Goal: Information Seeking & Learning: Understand process/instructions

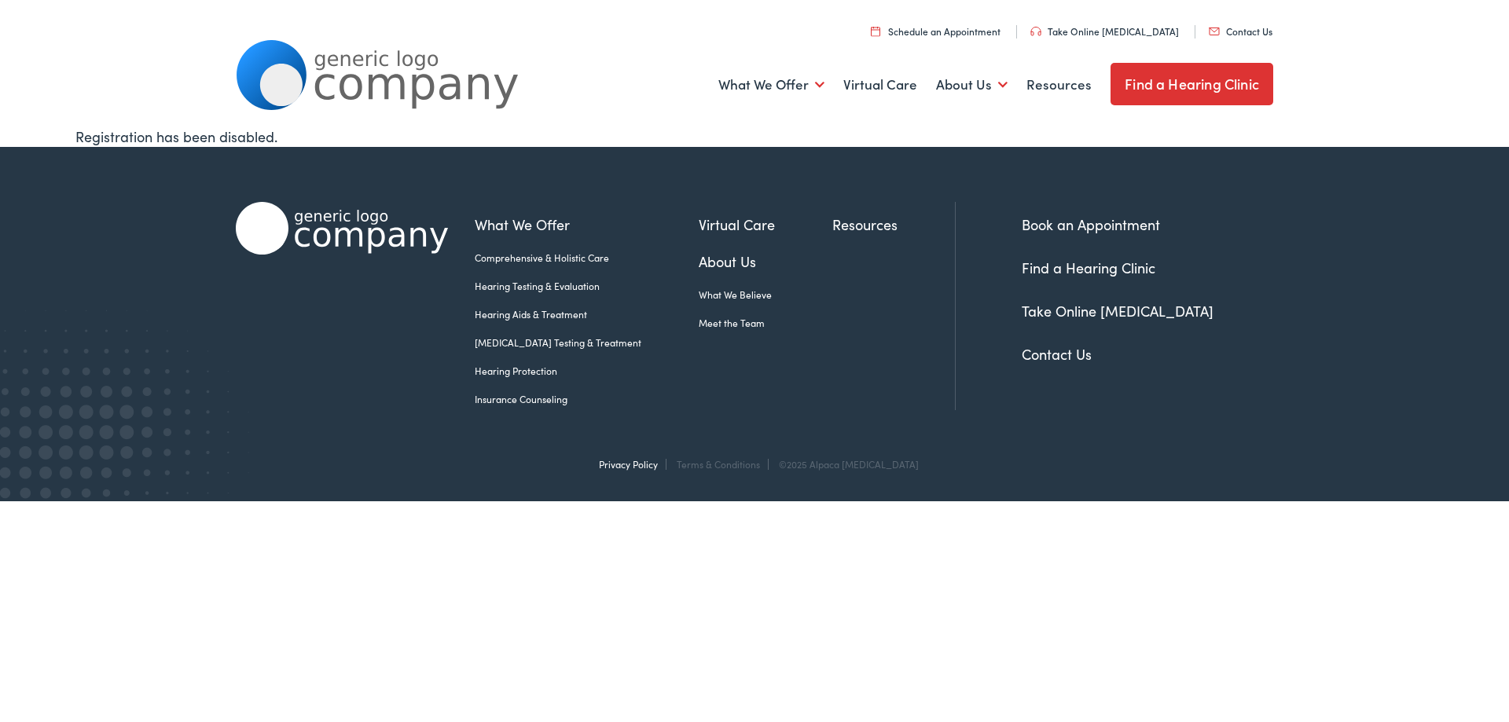
click at [651, 463] on link "Privacy Policy" at bounding box center [628, 463] width 59 height 13
